Goal: Transaction & Acquisition: Download file/media

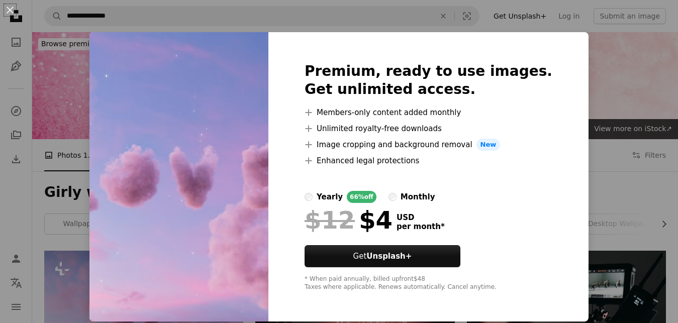
scroll to position [191, 0]
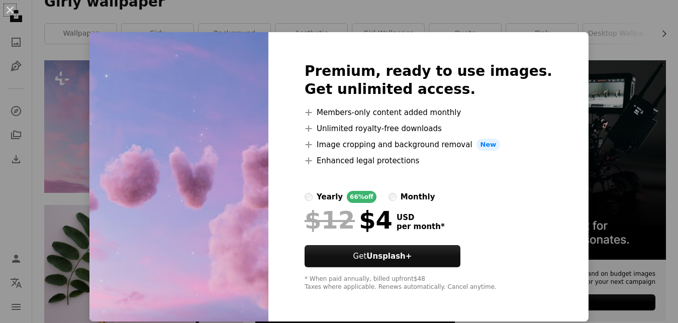
click at [554, 17] on div "An X shape Premium, ready to use images. Get unlimited access. A plus sign Memb…" at bounding box center [339, 161] width 678 height 323
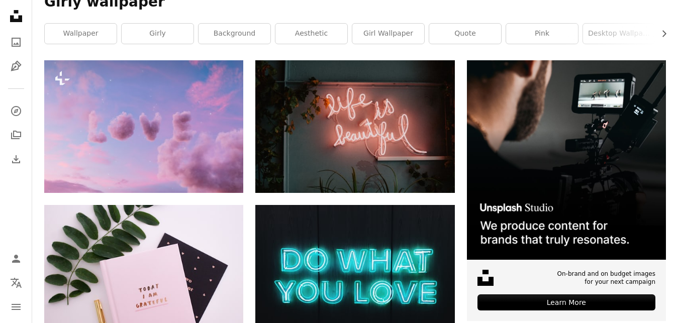
scroll to position [190, 0]
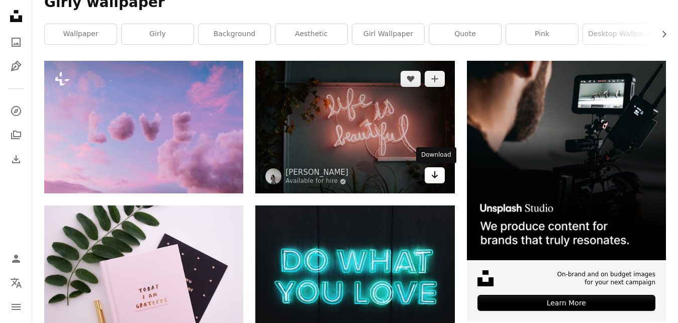
click at [439, 178] on link "Arrow pointing down" at bounding box center [435, 175] width 20 height 16
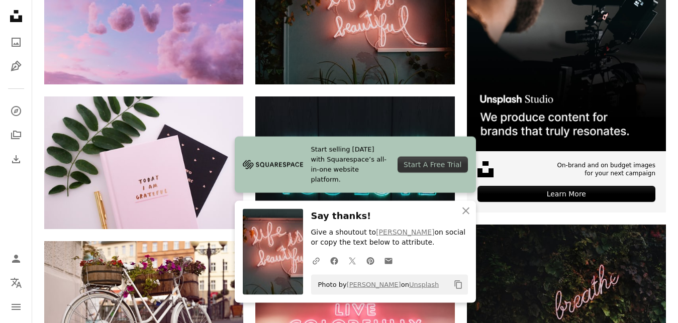
scroll to position [307, 0]
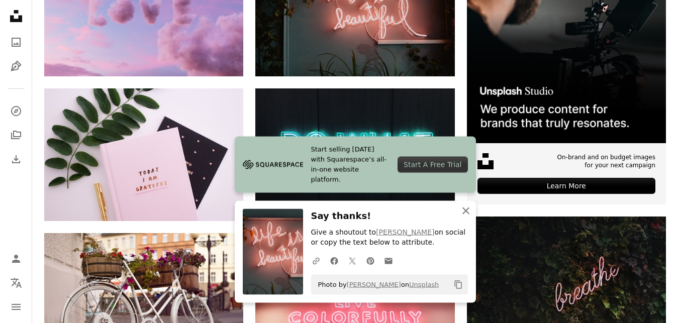
click at [462, 209] on icon "An X shape" at bounding box center [466, 211] width 12 height 12
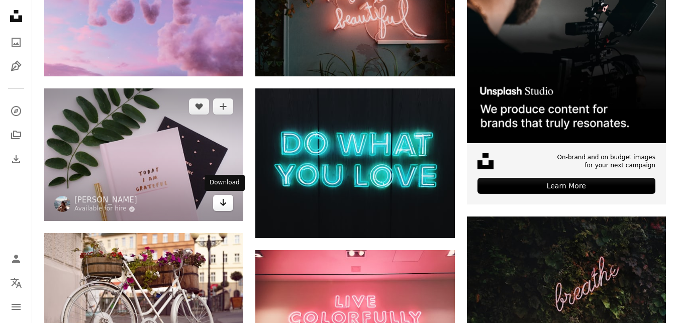
click at [230, 208] on link "Arrow pointing down" at bounding box center [223, 203] width 20 height 16
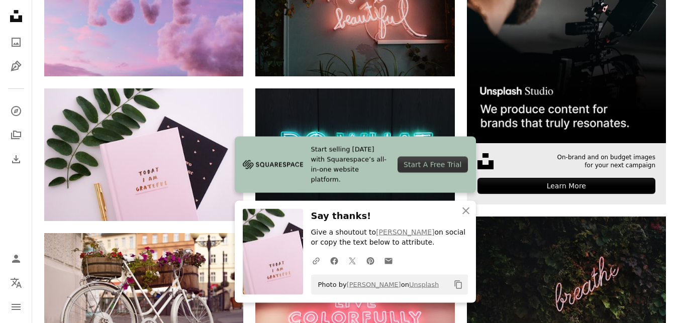
click at [583, 110] on img at bounding box center [566, 43] width 199 height 199
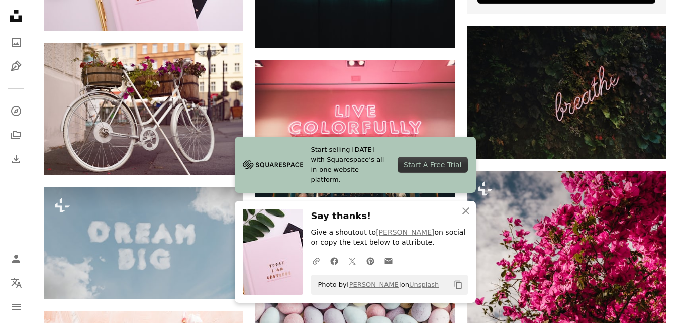
scroll to position [510, 0]
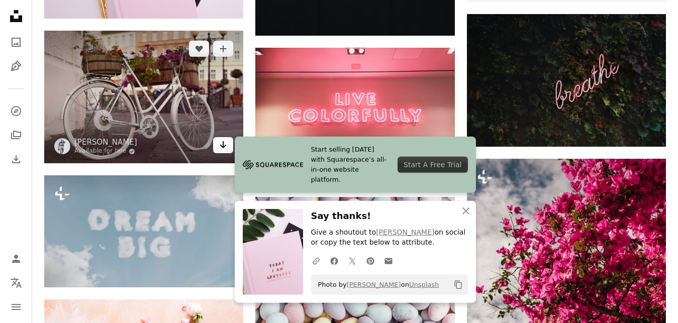
click at [217, 145] on link "Arrow pointing down" at bounding box center [223, 145] width 20 height 16
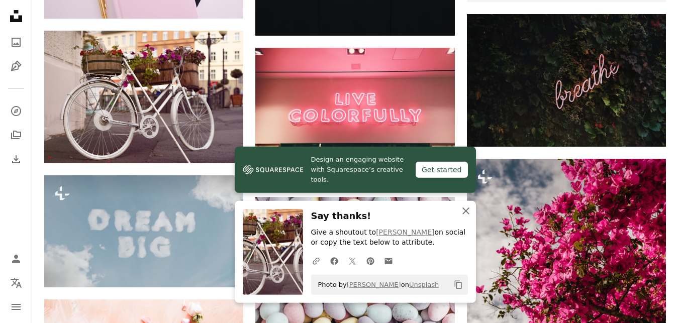
click at [461, 208] on icon "An X shape" at bounding box center [466, 211] width 12 height 12
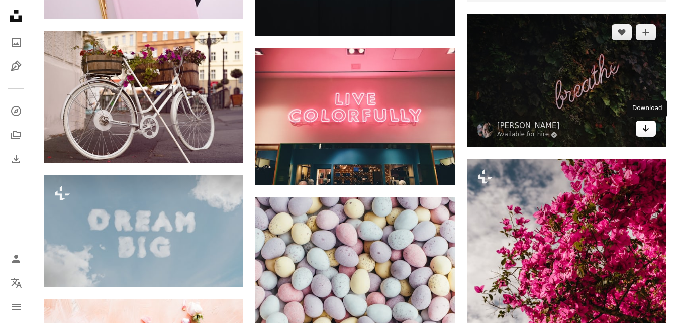
click at [650, 128] on link "Arrow pointing down" at bounding box center [646, 129] width 20 height 16
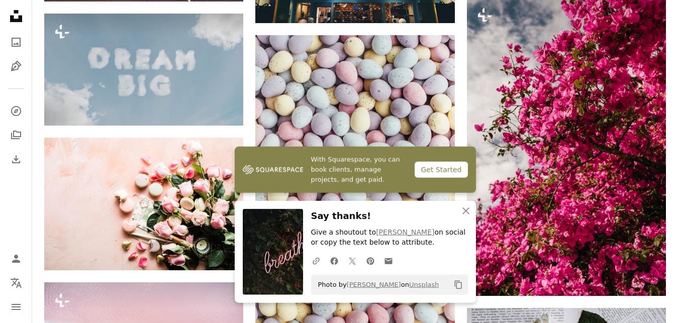
scroll to position [684, 0]
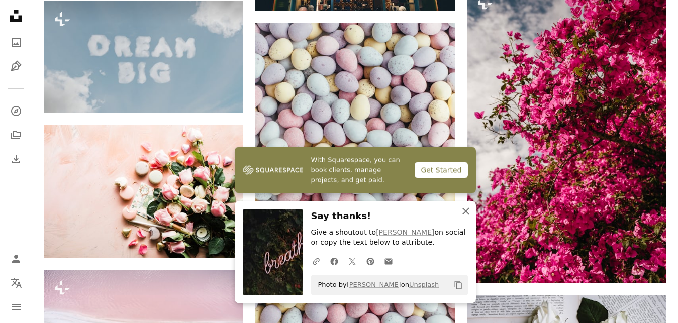
click at [462, 218] on button "An X shape Close" at bounding box center [466, 211] width 20 height 20
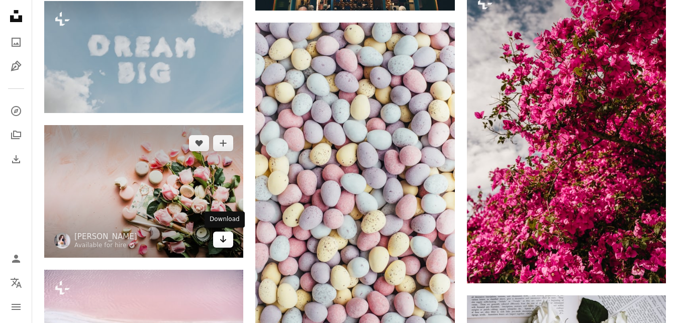
click at [228, 239] on link "Arrow pointing down" at bounding box center [223, 240] width 20 height 16
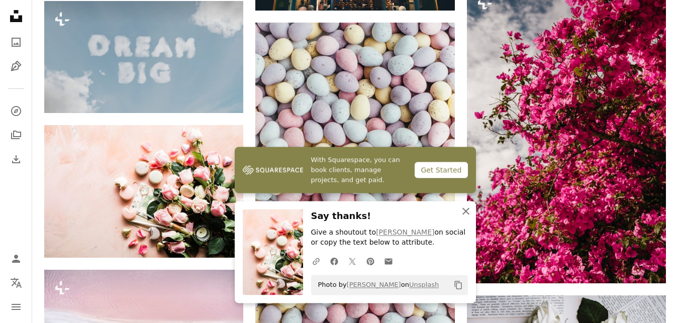
click at [468, 215] on icon "An X shape" at bounding box center [466, 211] width 12 height 12
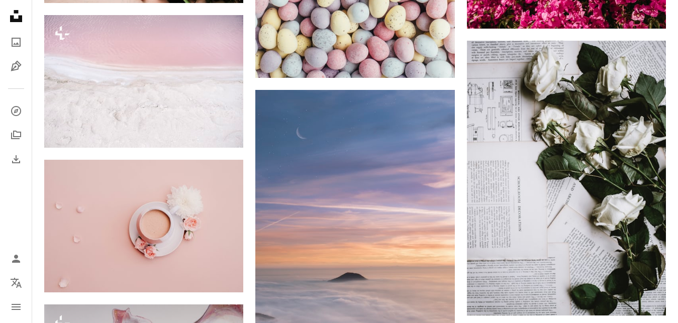
scroll to position [943, 0]
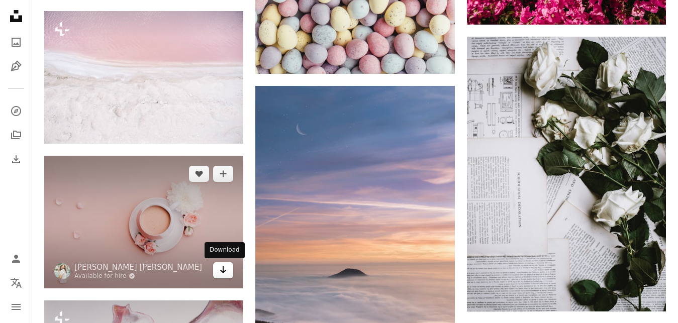
click at [221, 269] on icon "Arrow pointing down" at bounding box center [223, 270] width 8 height 12
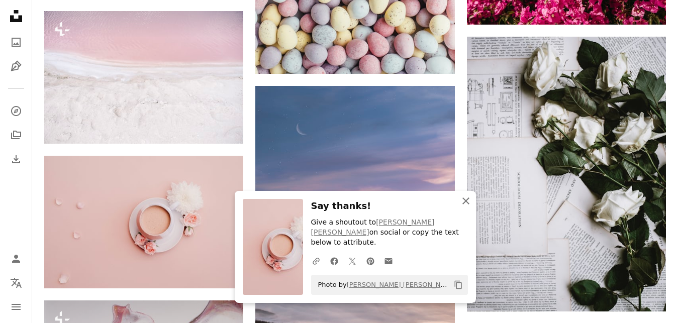
click at [463, 207] on icon "An X shape" at bounding box center [466, 201] width 12 height 12
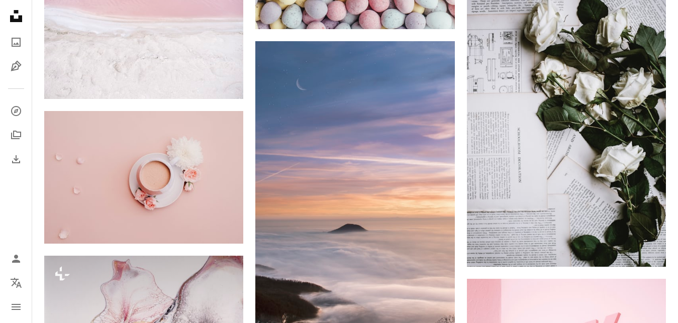
scroll to position [992, 0]
